Goal: Task Accomplishment & Management: Manage account settings

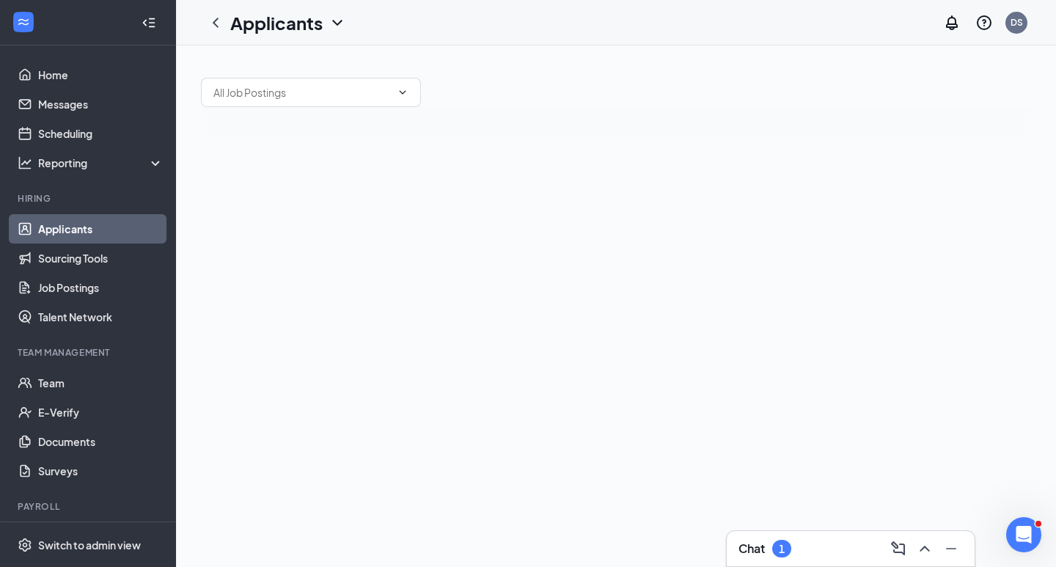
click at [783, 543] on div "1" at bounding box center [782, 549] width 6 height 12
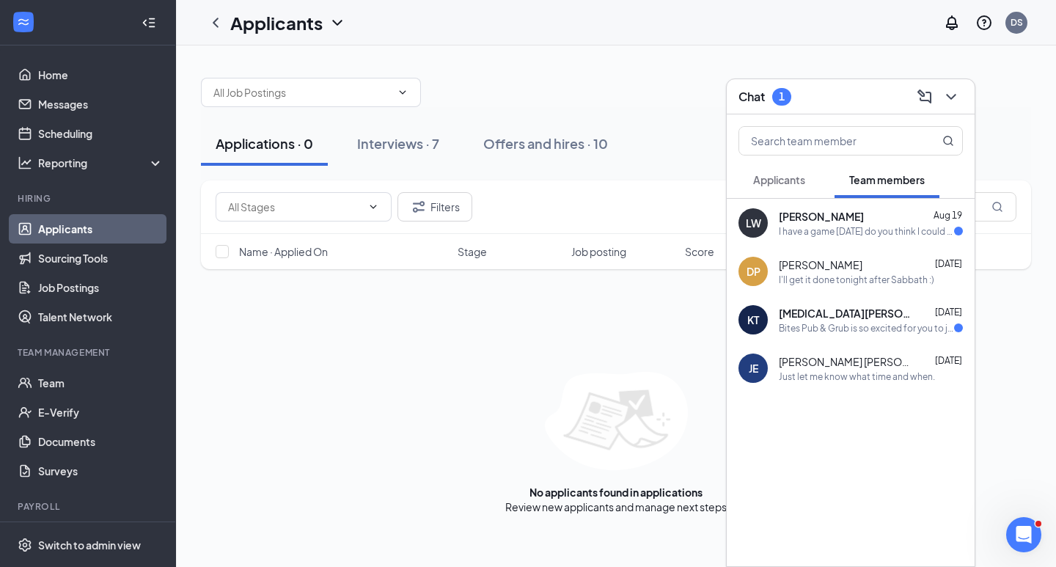
click at [886, 215] on div "[PERSON_NAME] [DATE]" at bounding box center [871, 216] width 184 height 15
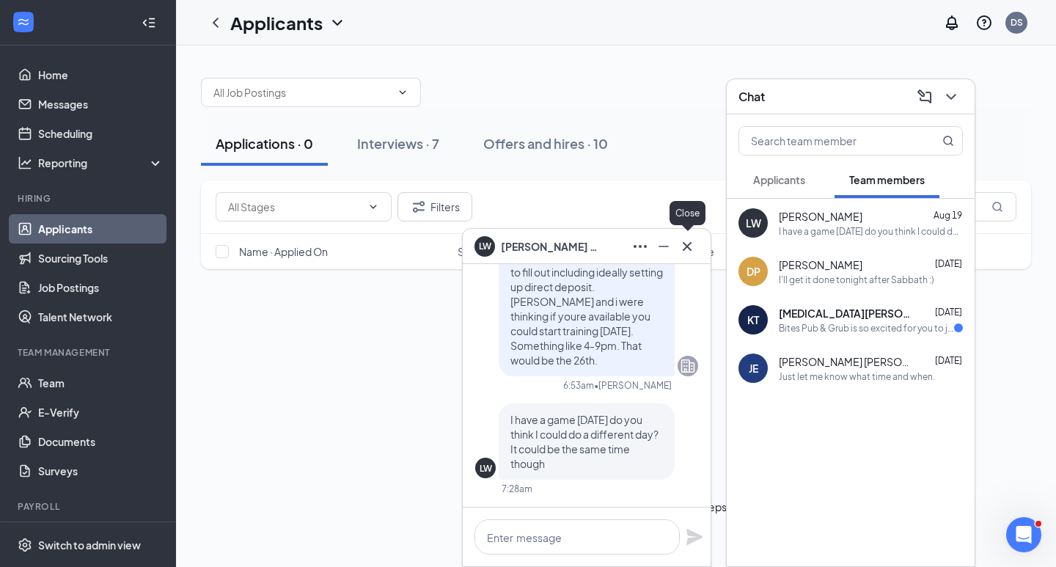
click at [698, 246] on button at bounding box center [687, 246] width 23 height 23
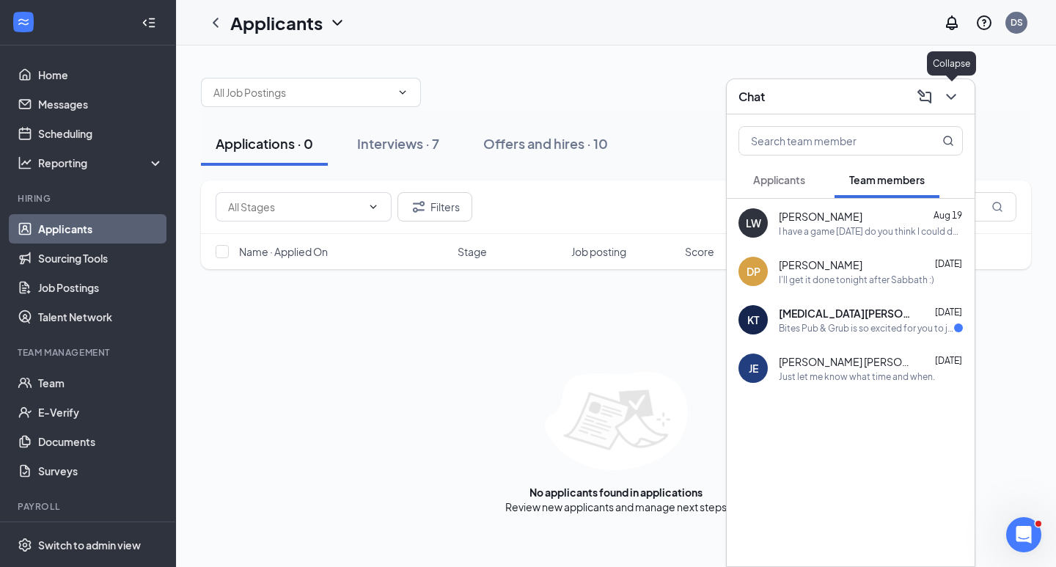
click at [949, 91] on icon "ChevronDown" at bounding box center [952, 97] width 18 height 18
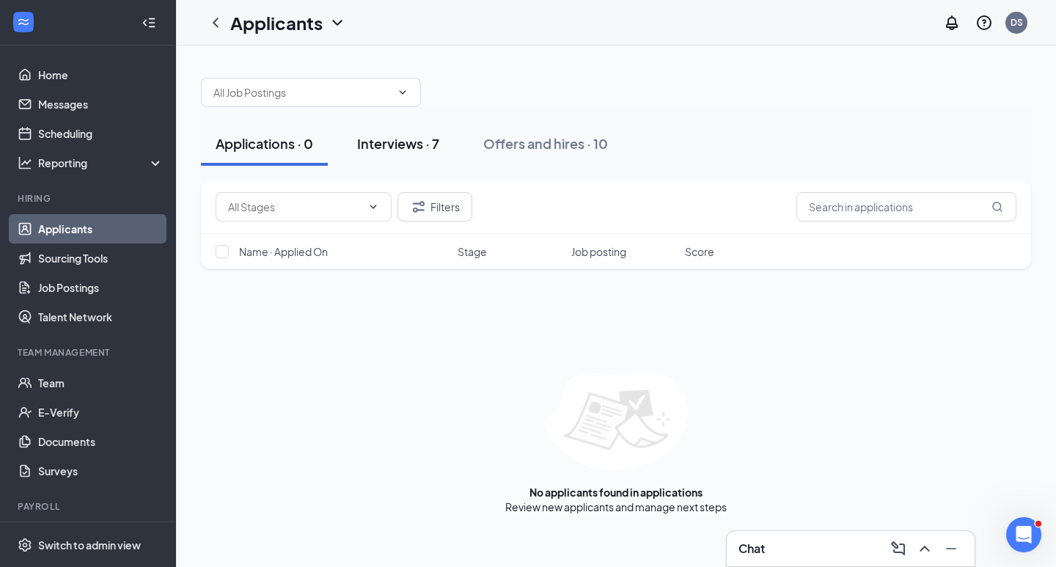
click at [423, 144] on div "Interviews · 7" at bounding box center [398, 143] width 82 height 18
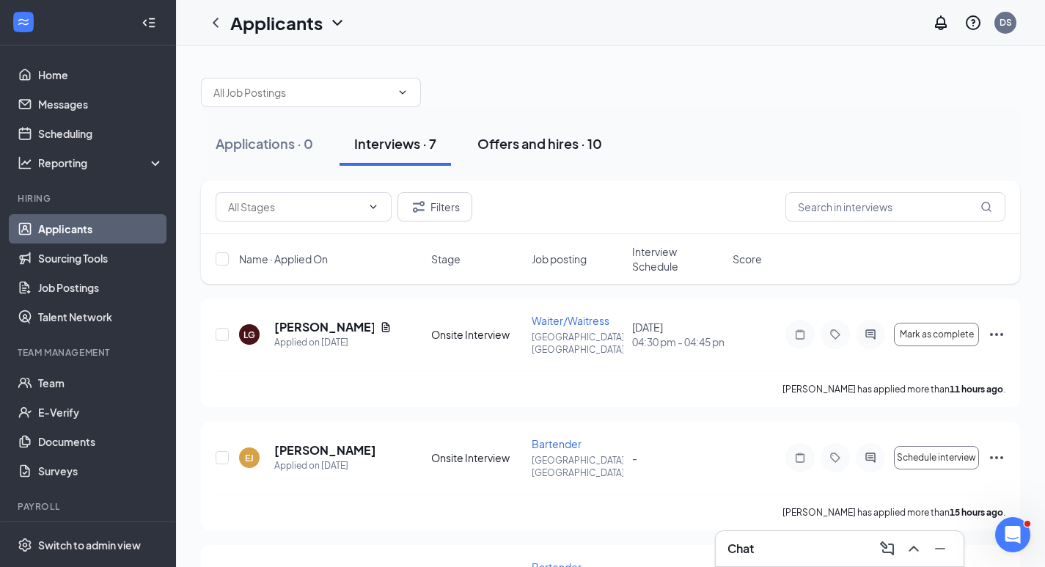
click at [596, 139] on div "Offers and hires · 10" at bounding box center [539, 143] width 125 height 18
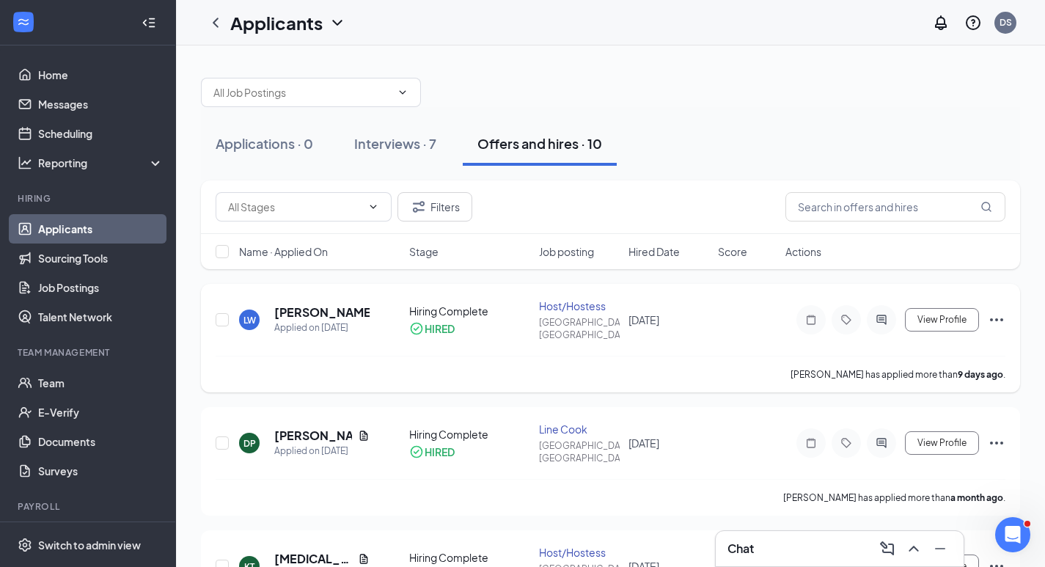
click at [995, 311] on icon "Ellipses" at bounding box center [997, 320] width 18 height 18
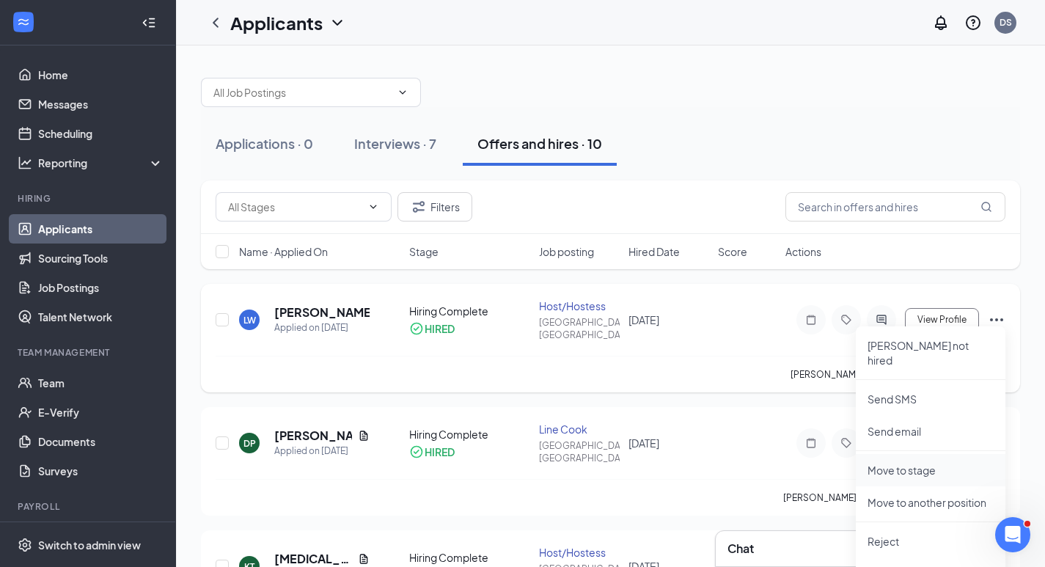
click at [917, 463] on p "Move to stage" at bounding box center [931, 470] width 126 height 15
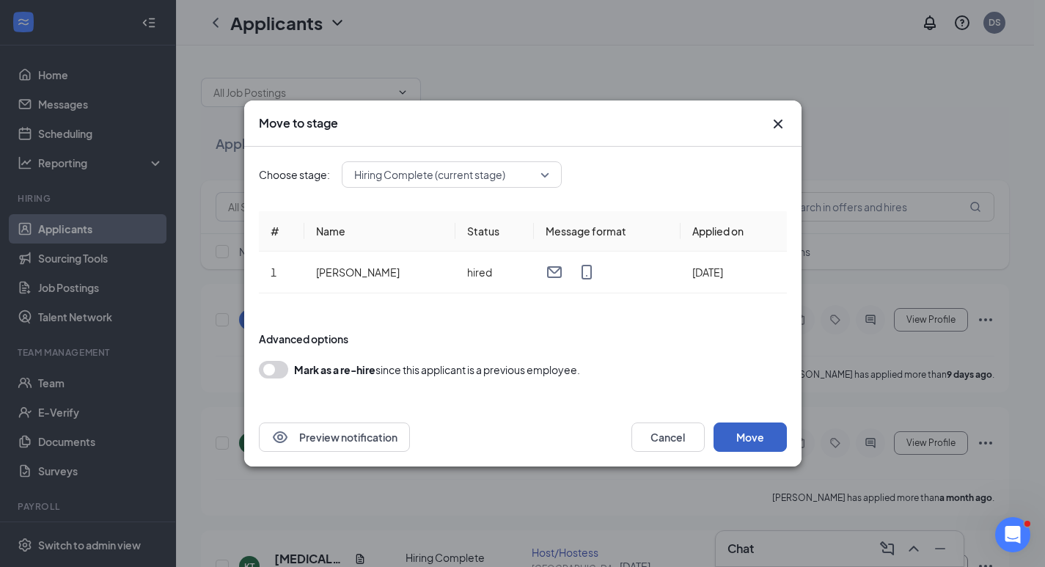
click at [759, 431] on button "Move" at bounding box center [750, 436] width 73 height 29
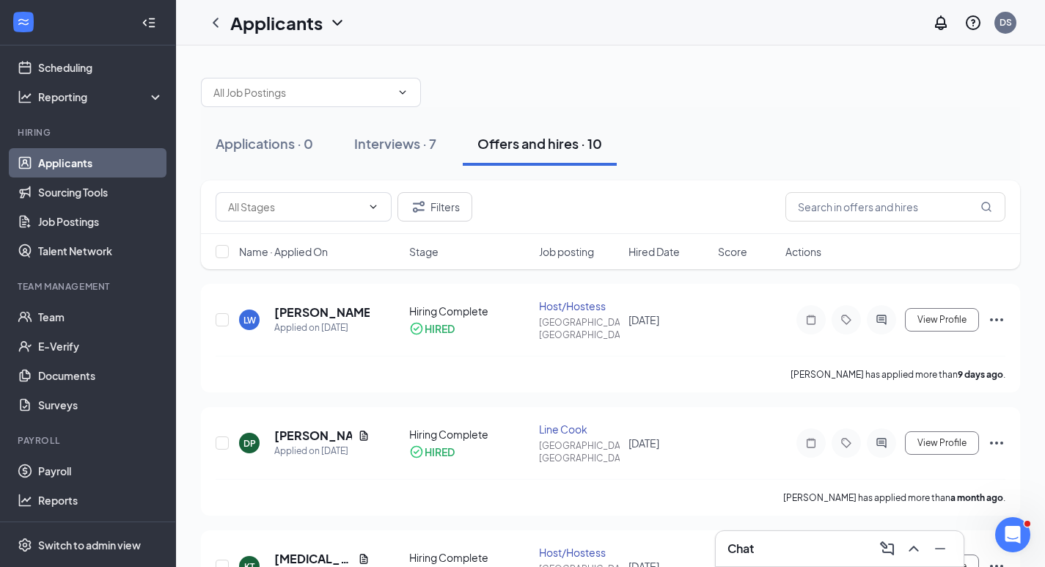
scroll to position [131, 0]
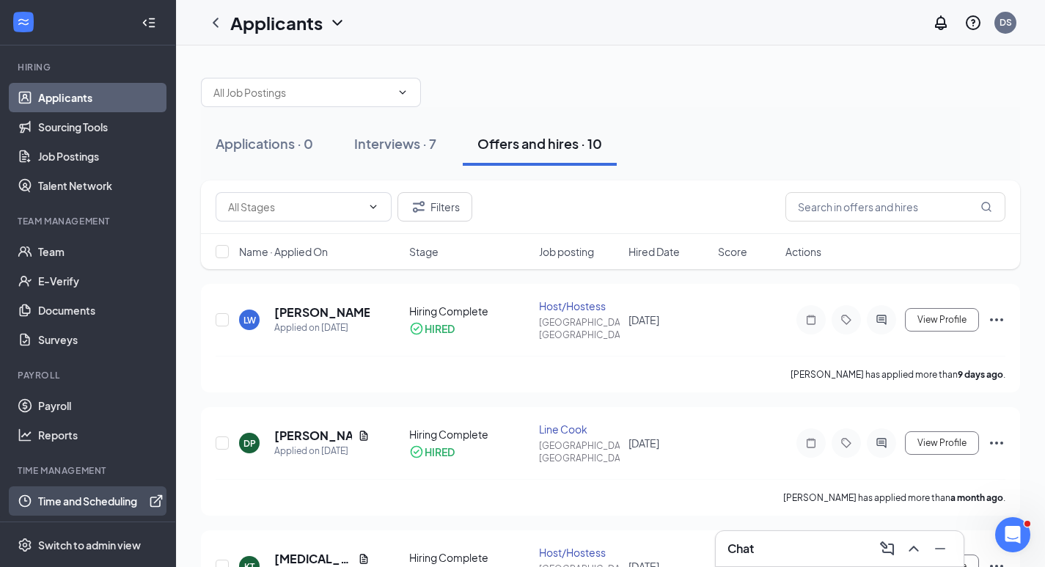
click at [96, 495] on link "Time and Scheduling" at bounding box center [100, 500] width 125 height 29
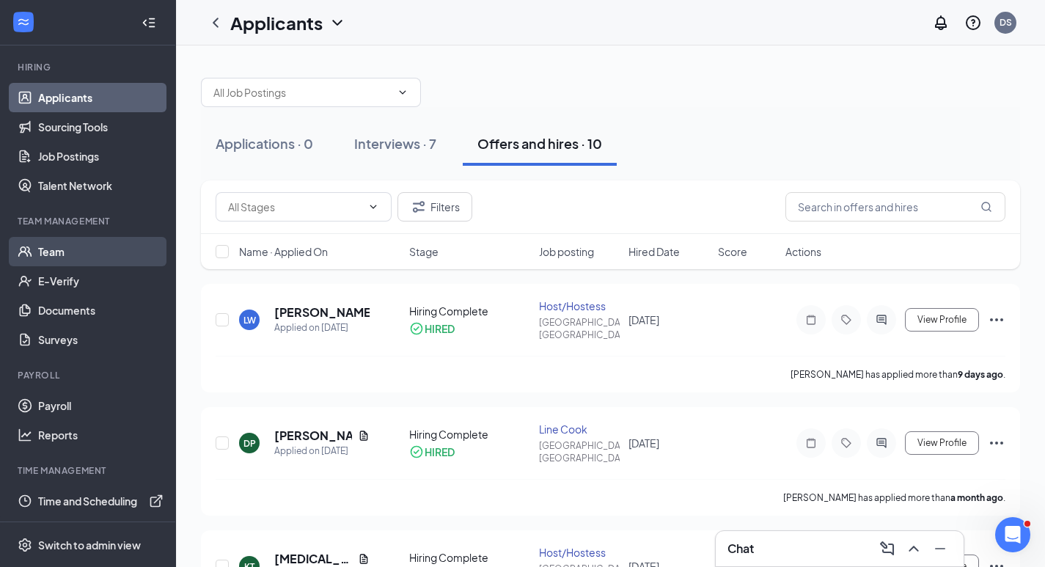
click at [103, 252] on link "Team" at bounding box center [100, 251] width 125 height 29
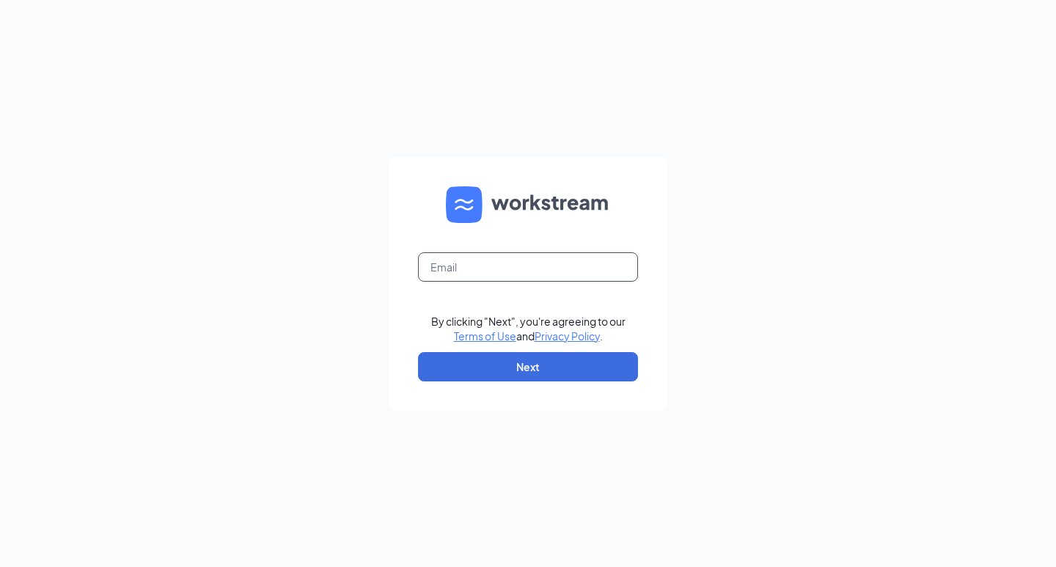
click at [582, 260] on input "text" at bounding box center [528, 266] width 220 height 29
type input "bitesgandb@gmail.com"
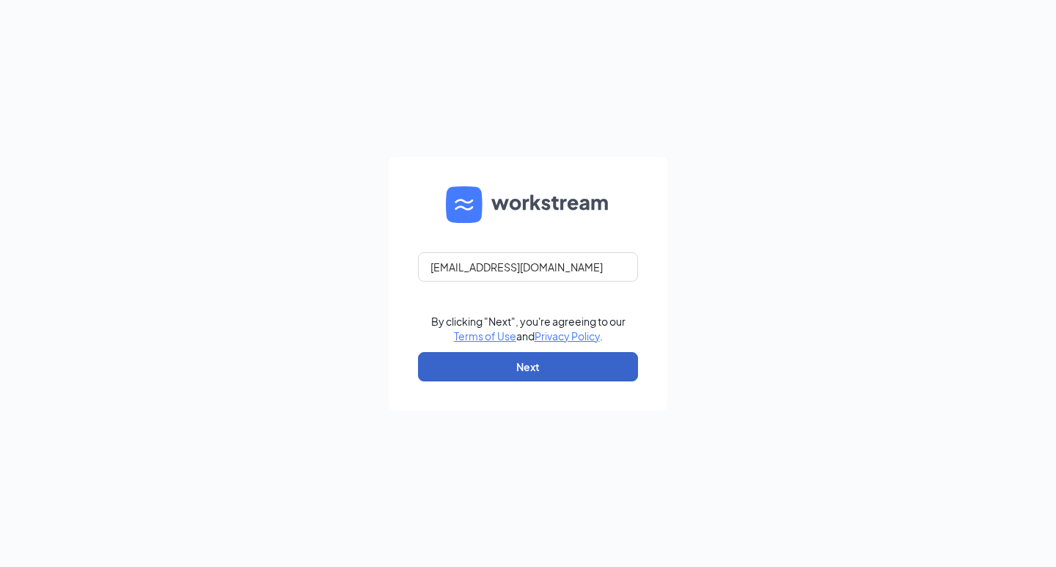
click at [563, 368] on button "Next" at bounding box center [528, 366] width 220 height 29
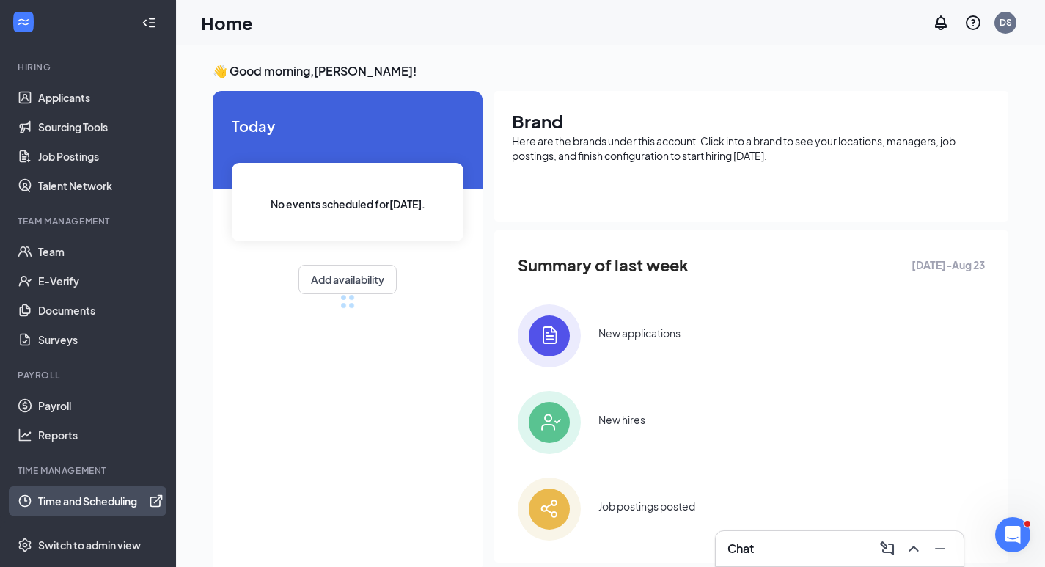
click at [100, 502] on link "Time and Scheduling" at bounding box center [100, 500] width 125 height 29
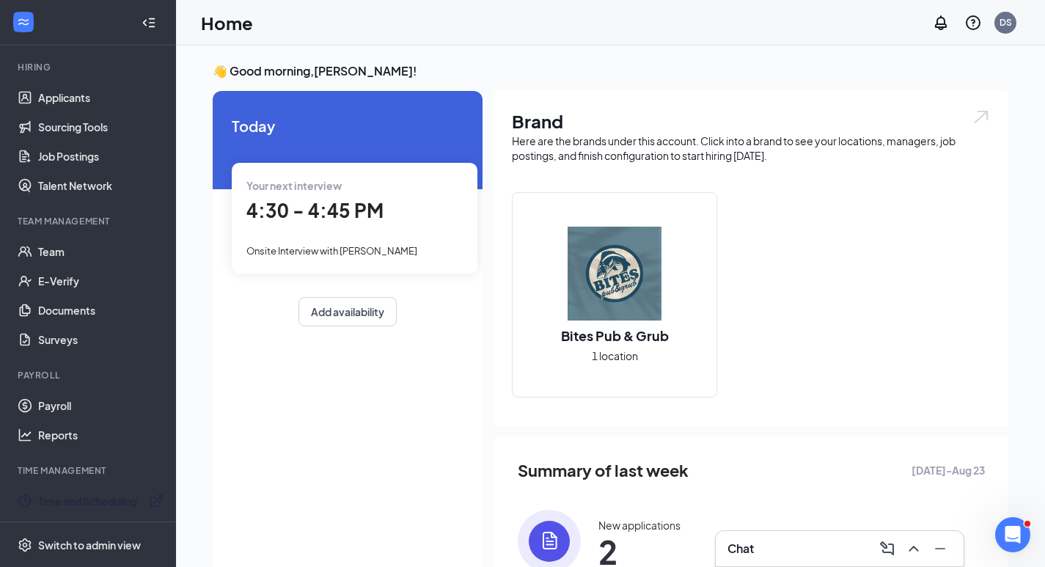
click at [366, 255] on span "Onsite Interview with LACEY GIFFORD" at bounding box center [331, 251] width 171 height 12
